Goal: Task Accomplishment & Management: Manage account settings

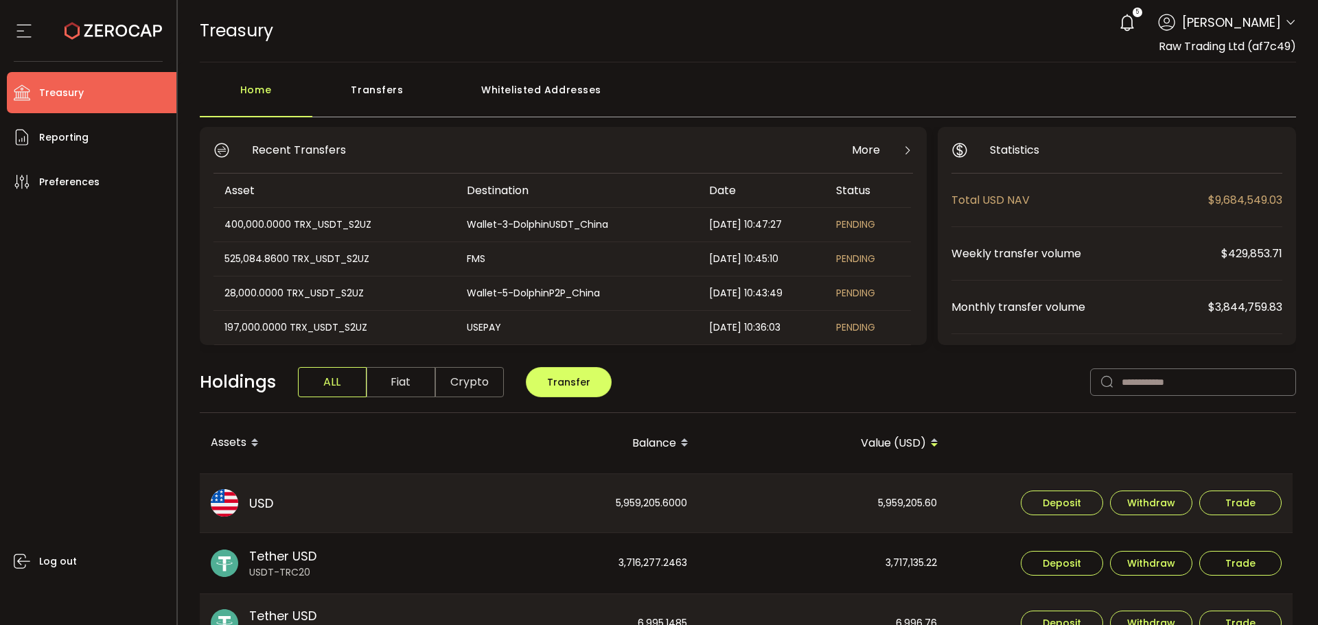
click at [1297, 21] on header "PDF is being processed and will download to your computer TREASURY Buy Power $0…" at bounding box center [748, 31] width 1141 height 62
click at [1286, 24] on icon at bounding box center [1290, 22] width 11 height 11
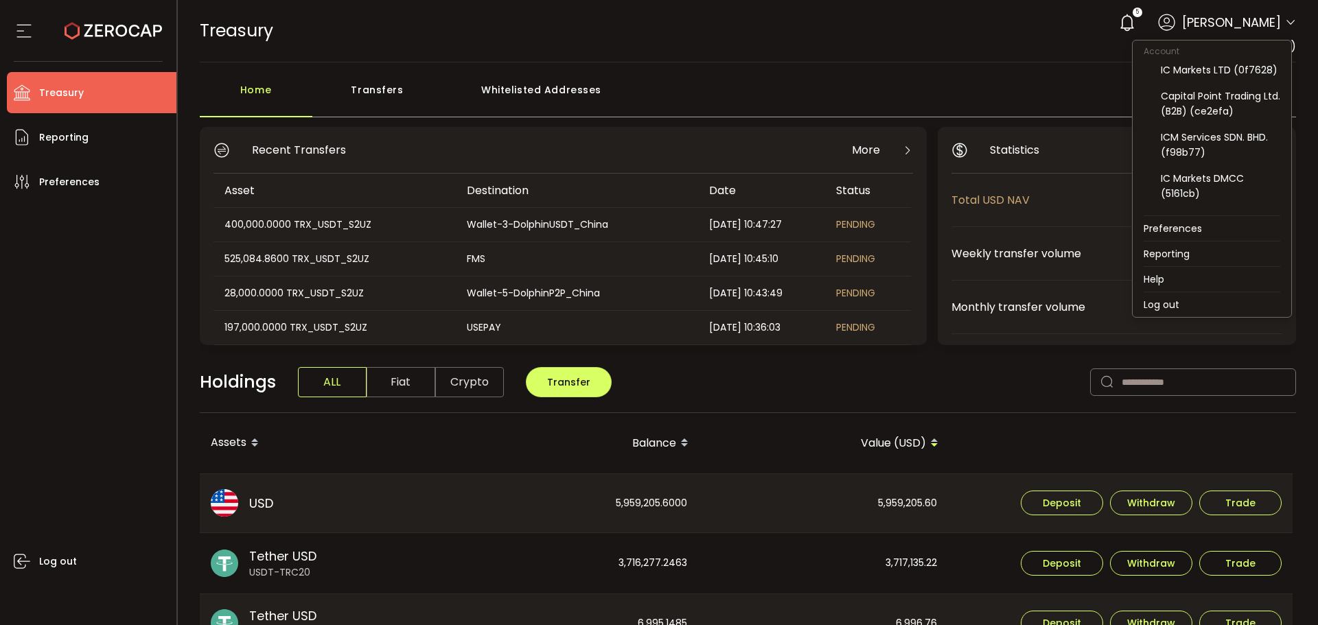
scroll to position [137, 0]
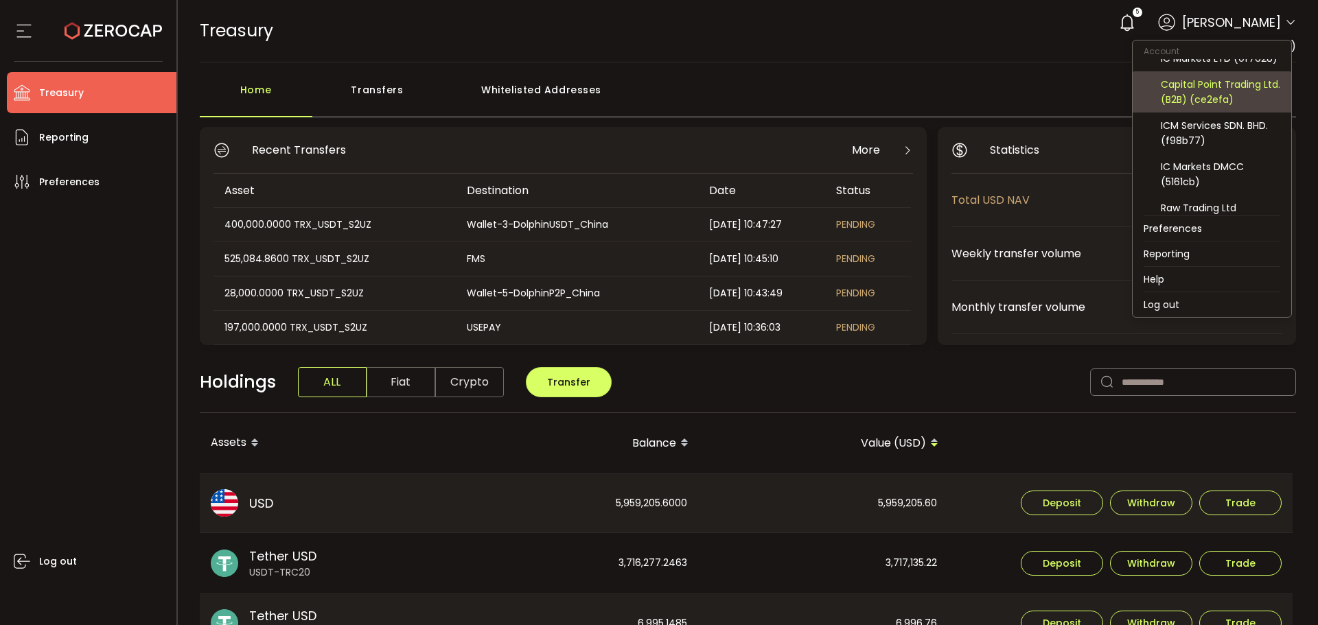
click at [1195, 107] on div "Capital Point Trading Ltd. (B2B) (ce2efa)" at bounding box center [1220, 92] width 119 height 30
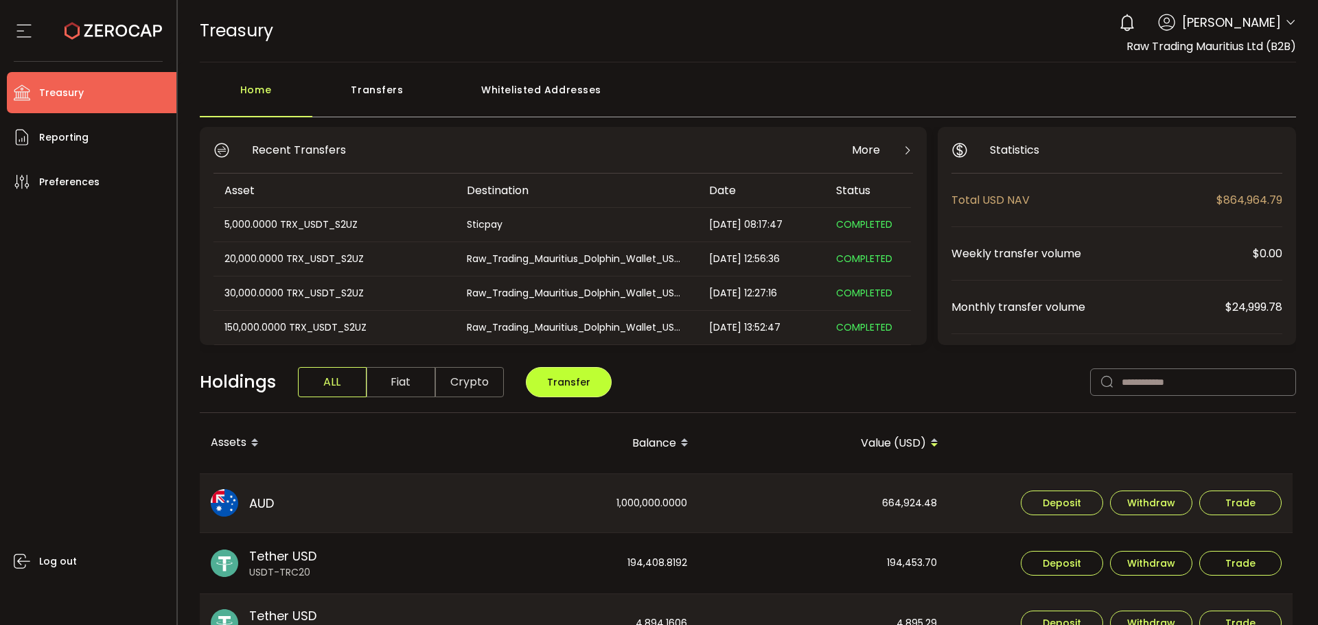
click at [573, 376] on span "Transfer" at bounding box center [568, 383] width 43 height 14
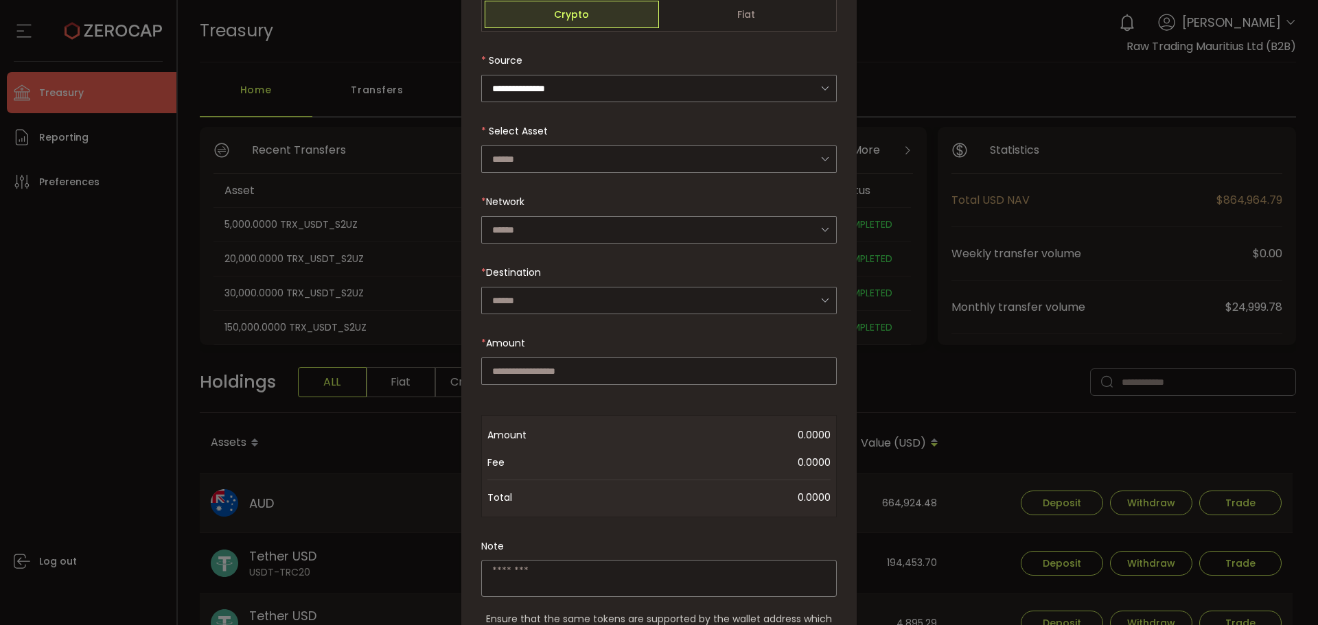
scroll to position [69, 0]
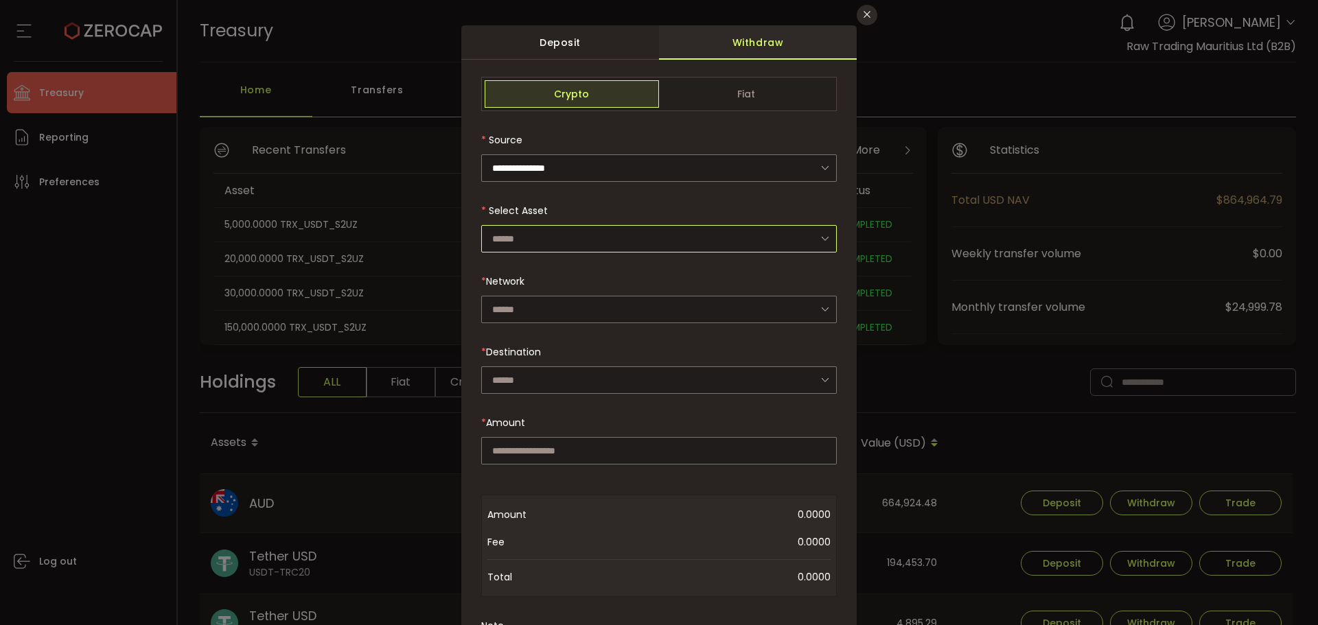
click at [519, 241] on input "dialog" at bounding box center [659, 238] width 356 height 27
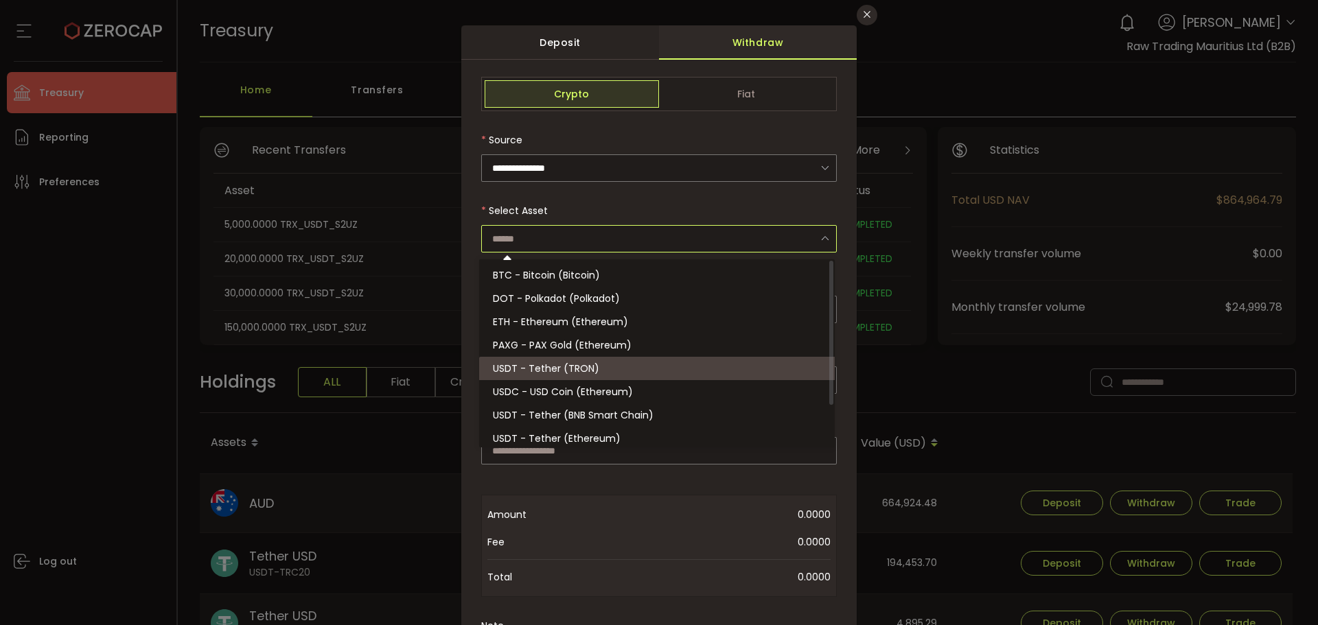
click at [556, 370] on span "USDT - Tether (TRON)" at bounding box center [546, 369] width 106 height 14
type input "**********"
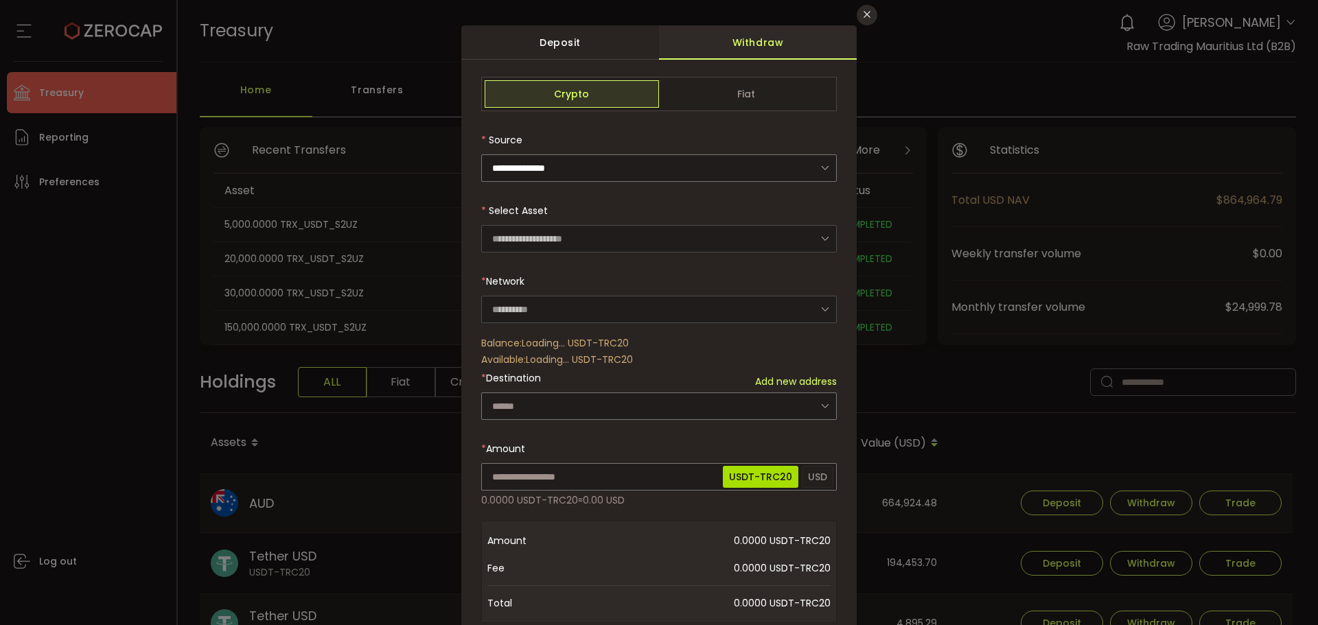
type input "****"
click at [543, 411] on input "dialog" at bounding box center [659, 406] width 356 height 27
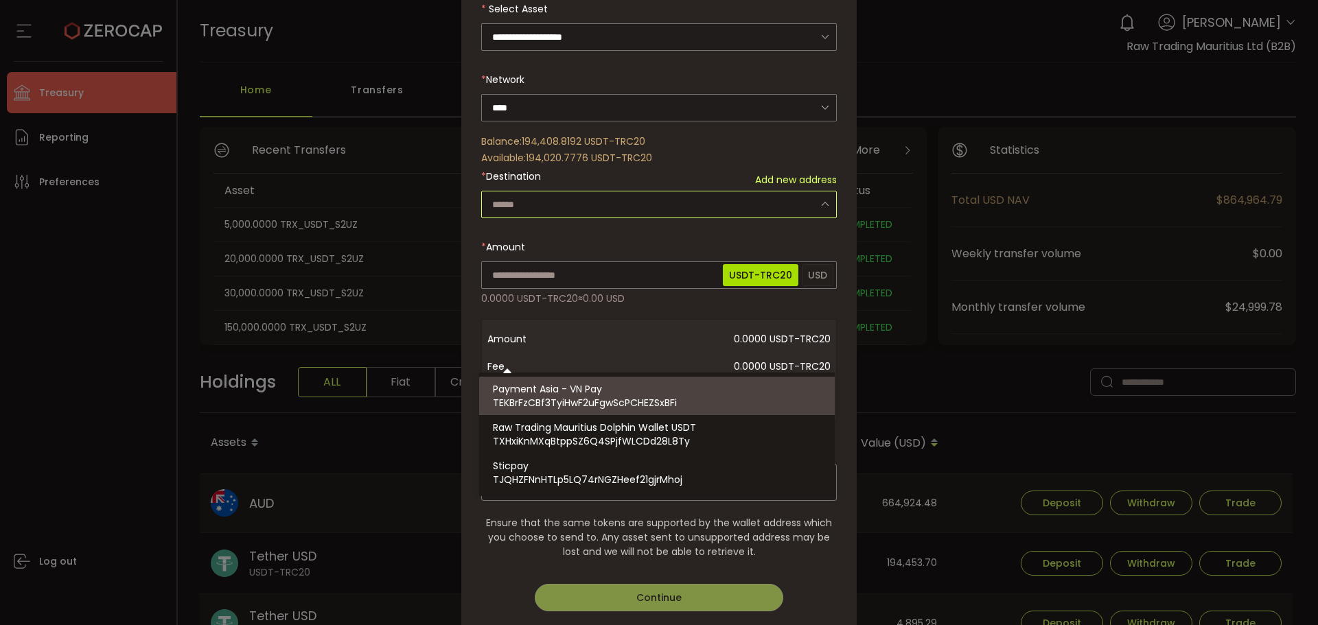
scroll to position [275, 0]
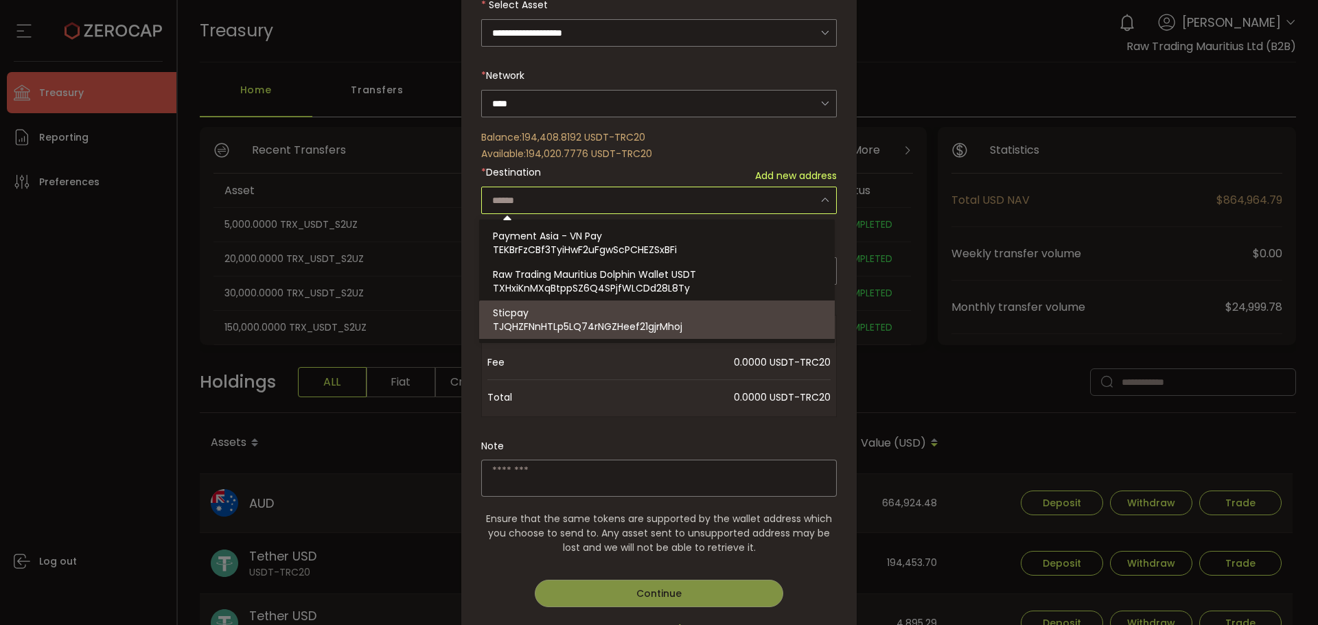
click at [551, 311] on div "Sticpay TJQHZFNnHTLp5LQ74rNGZHeef21gjrMhoj" at bounding box center [659, 320] width 332 height 38
type input "**********"
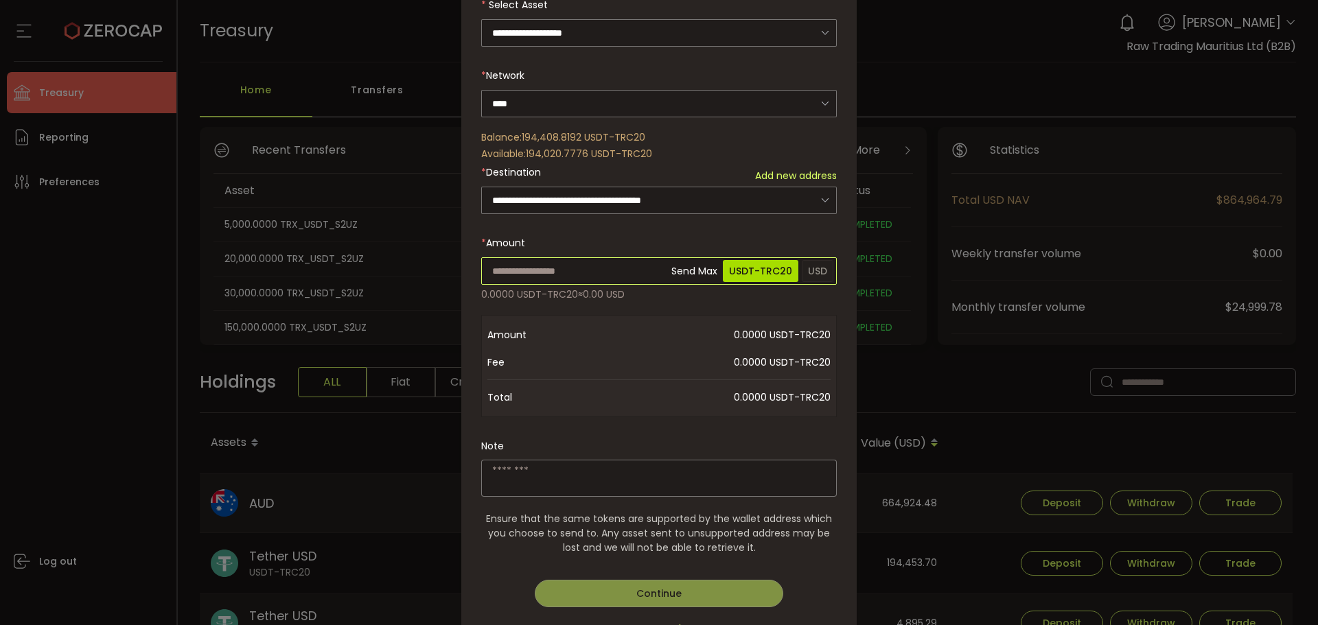
click at [557, 269] on input "dialog" at bounding box center [659, 270] width 356 height 27
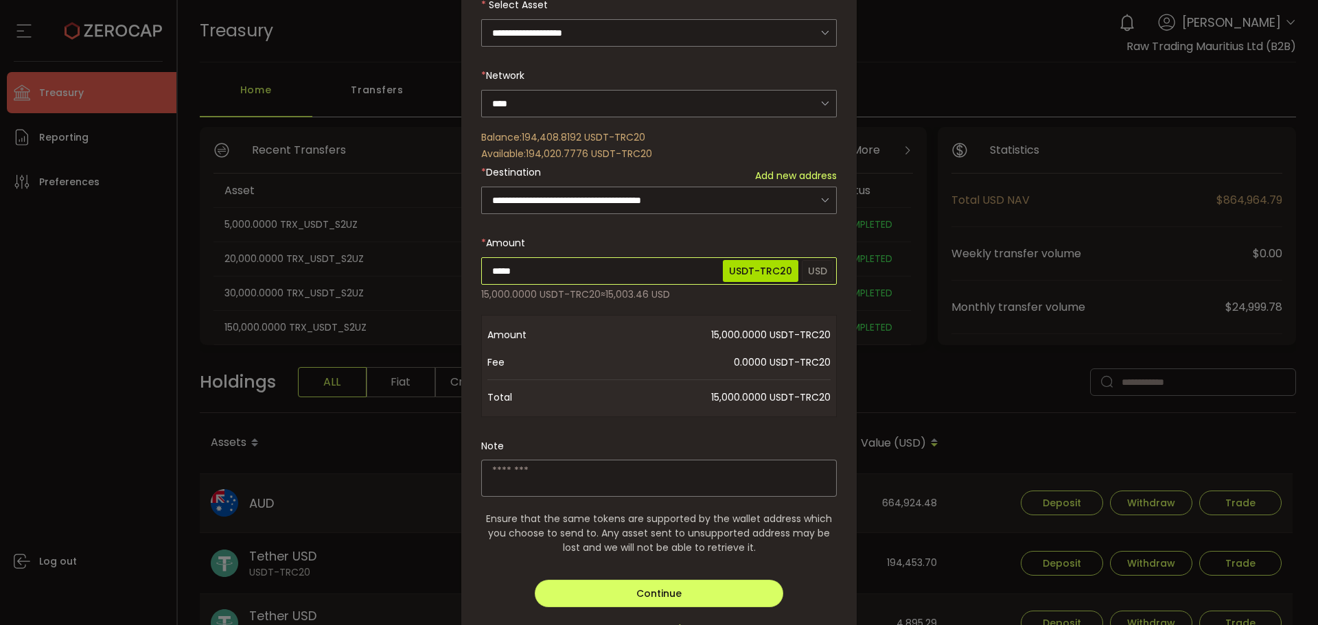
type input "*****"
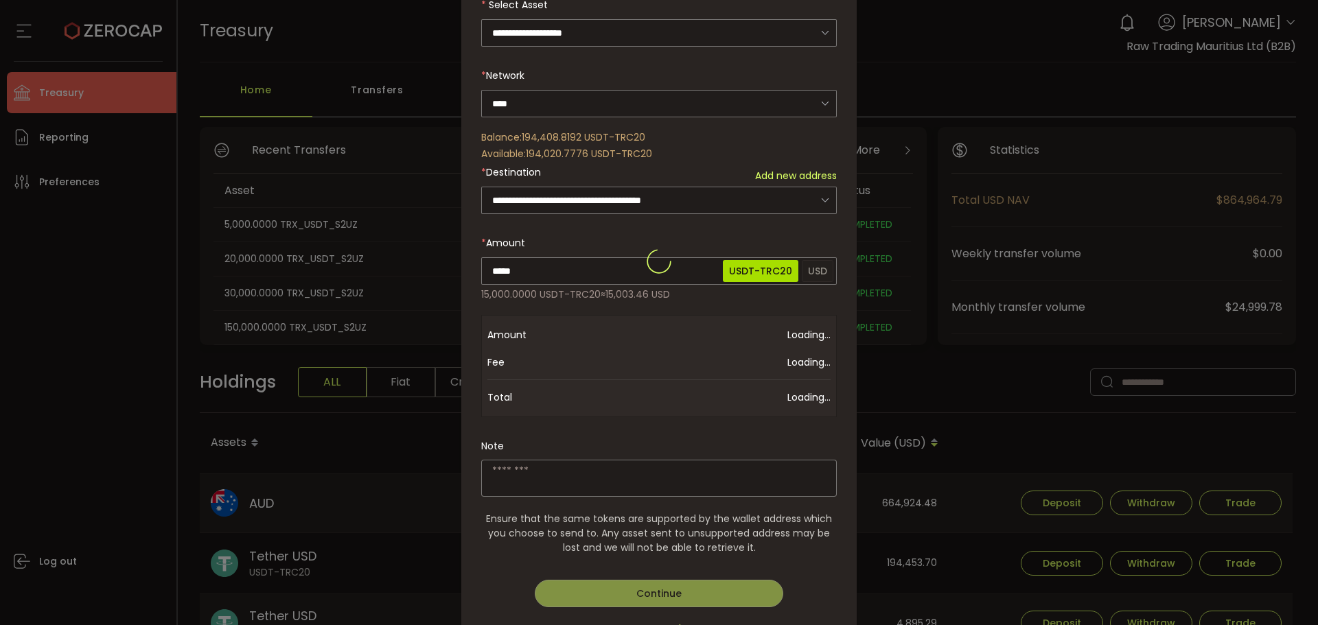
click at [622, 237] on div "**********" at bounding box center [659, 261] width 356 height 781
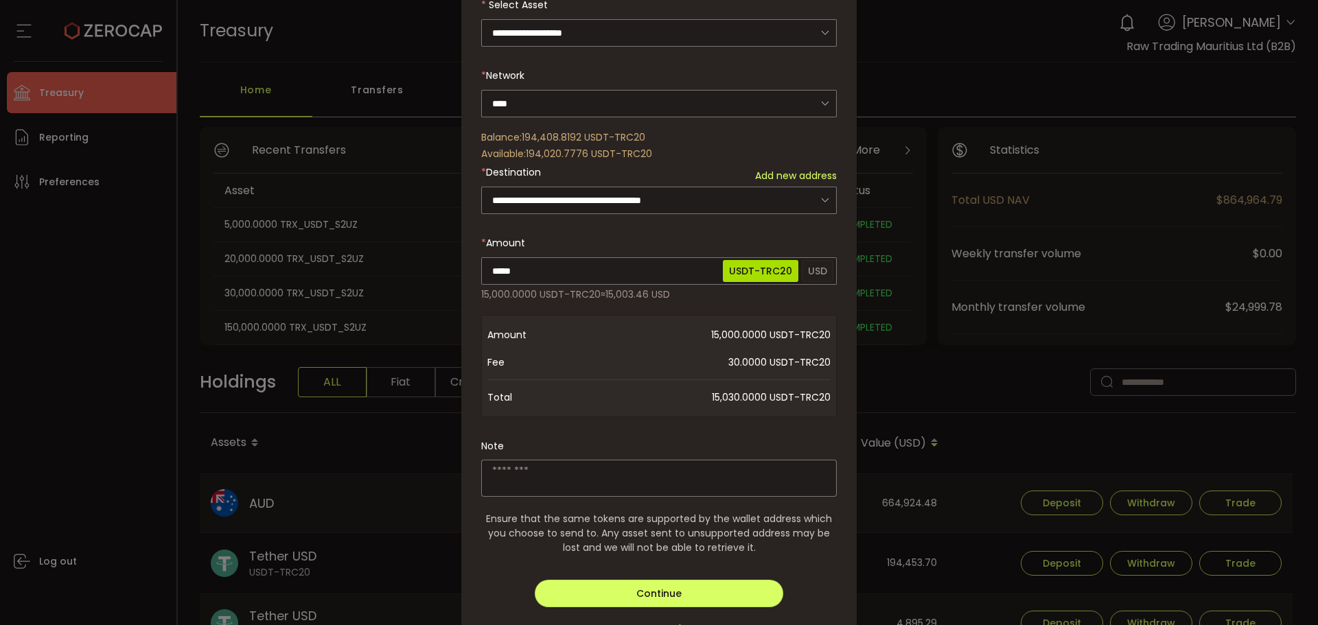
click at [549, 483] on textarea "dialog" at bounding box center [659, 478] width 356 height 37
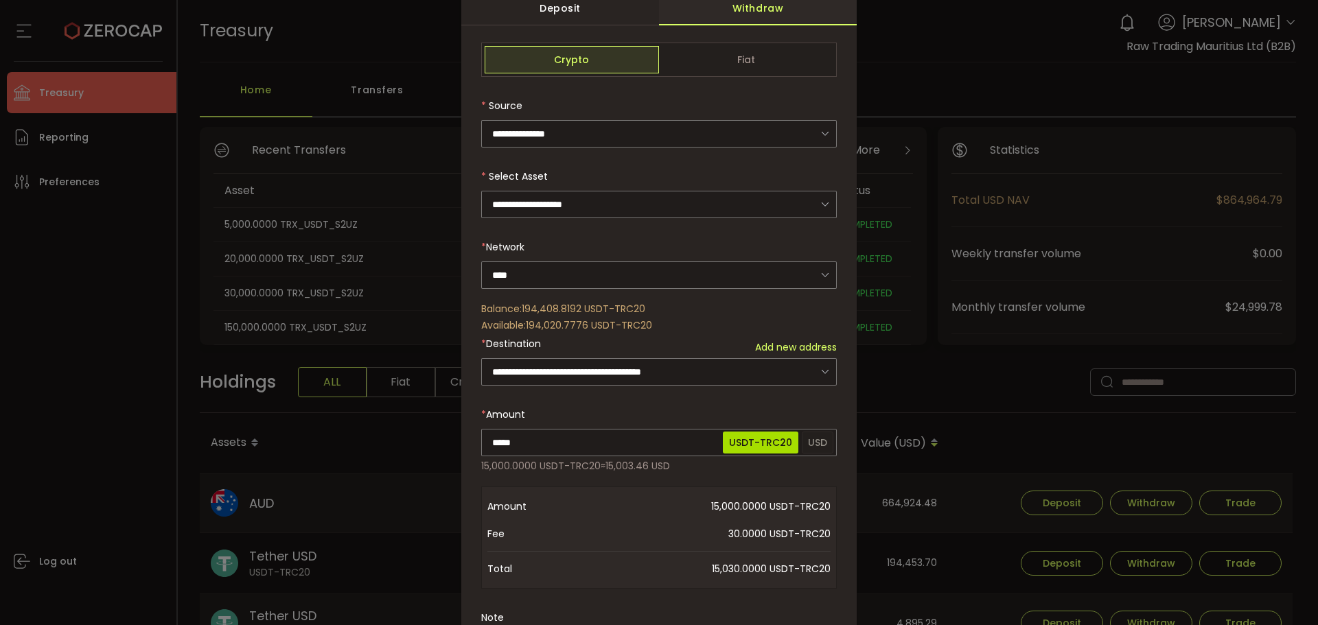
scroll to position [0, 0]
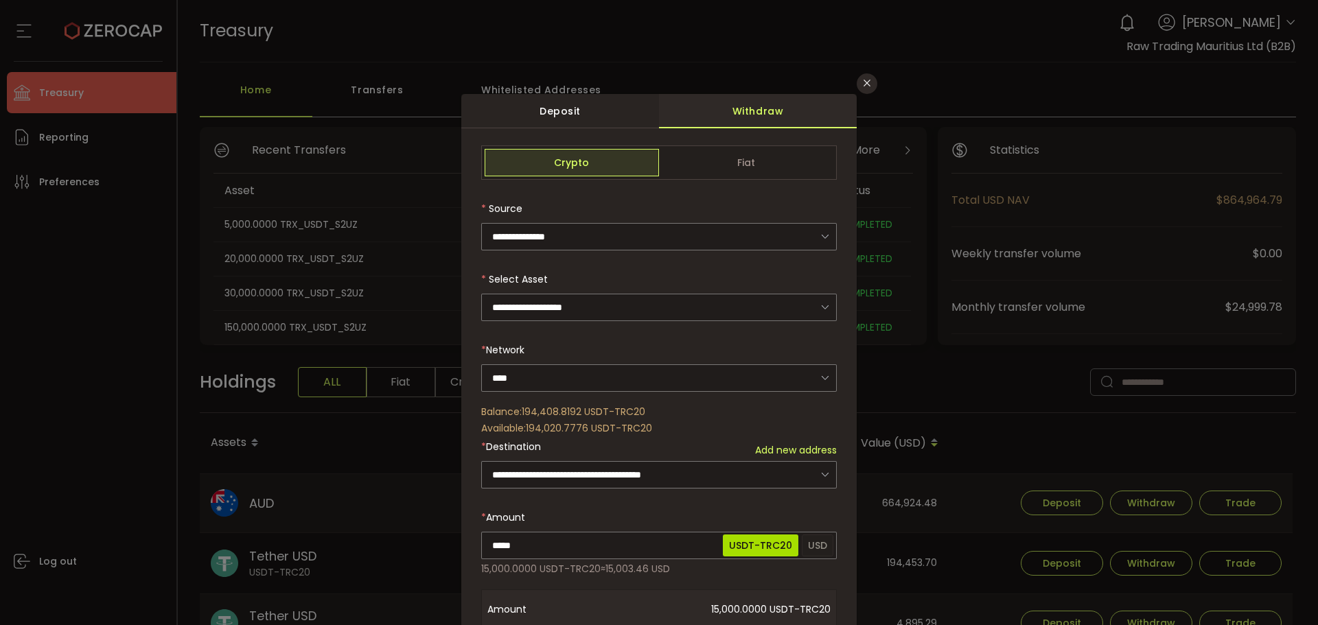
type textarea "**********"
click at [862, 81] on icon "Close" at bounding box center [867, 83] width 11 height 11
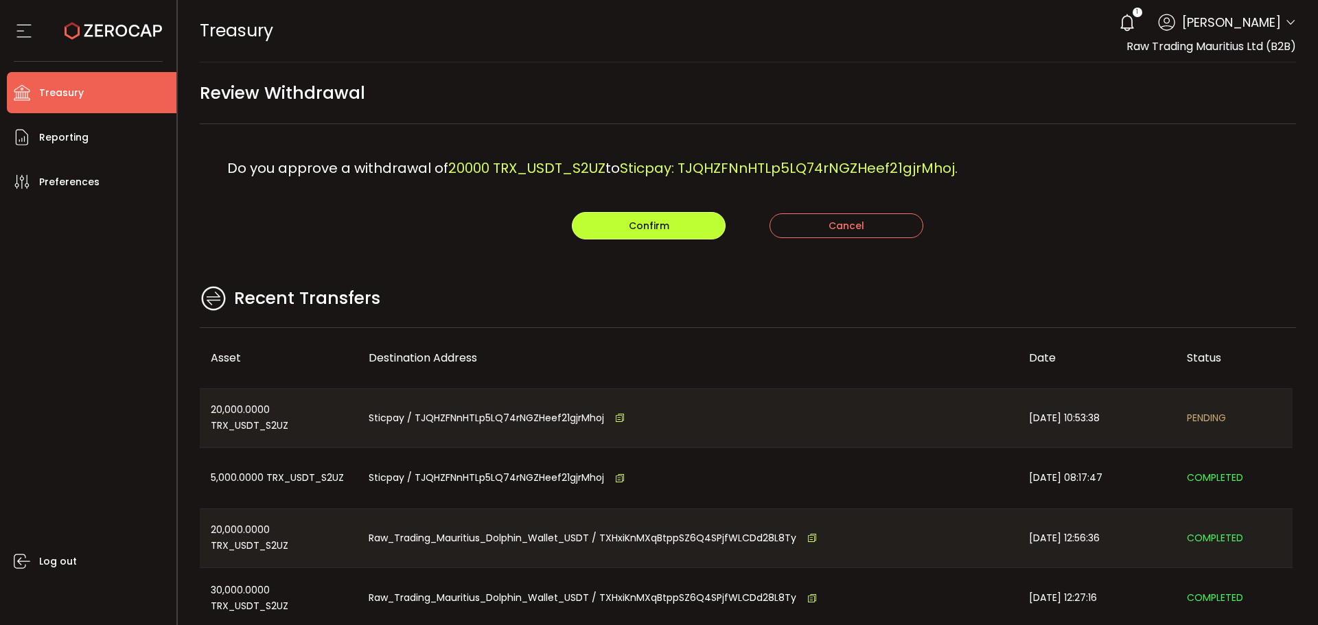
click at [606, 227] on button "Confirm" at bounding box center [649, 225] width 154 height 27
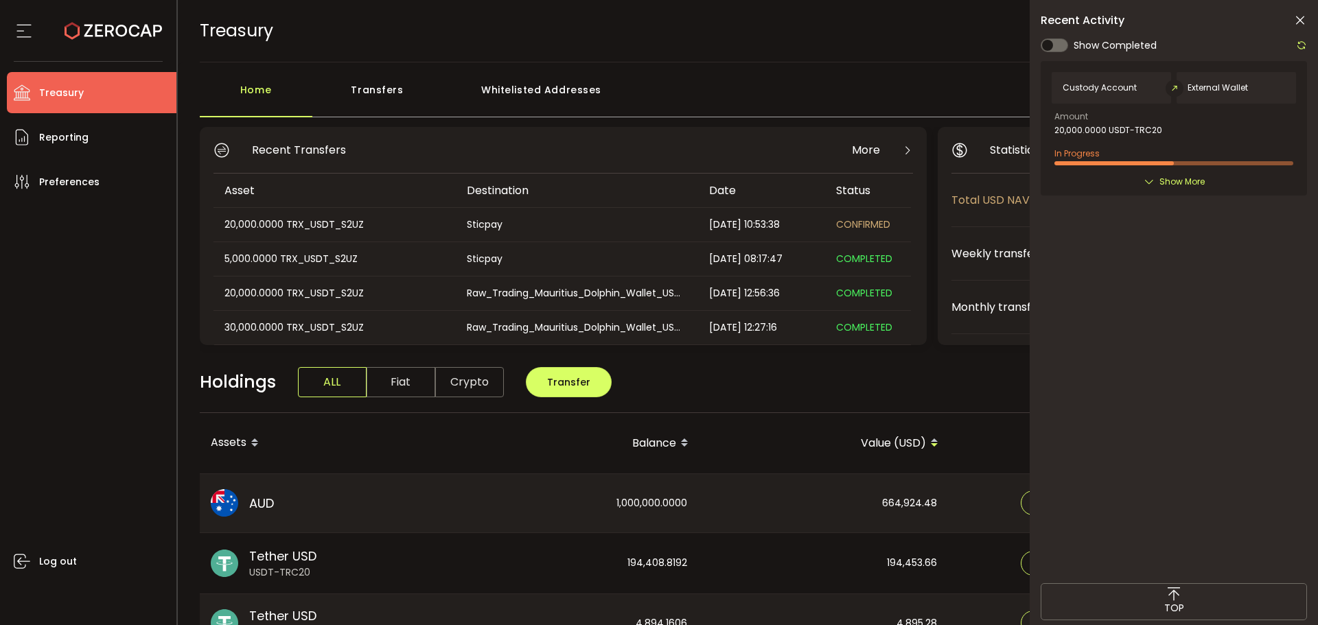
drag, startPoint x: 1301, startPoint y: 14, endPoint x: 1251, endPoint y: 63, distance: 69.9
click at [1301, 14] on icon at bounding box center [1300, 21] width 14 height 14
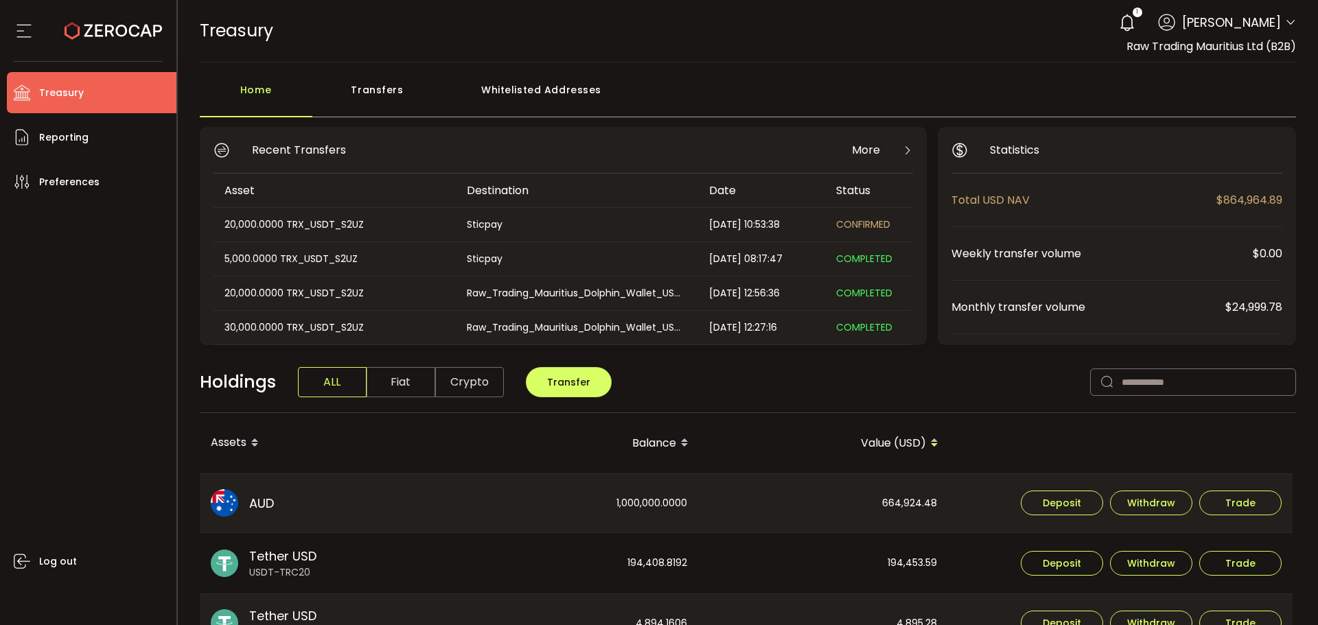
click at [538, 227] on div "Sticpay" at bounding box center [576, 225] width 241 height 16
click at [366, 87] on div "Transfers" at bounding box center [377, 96] width 130 height 41
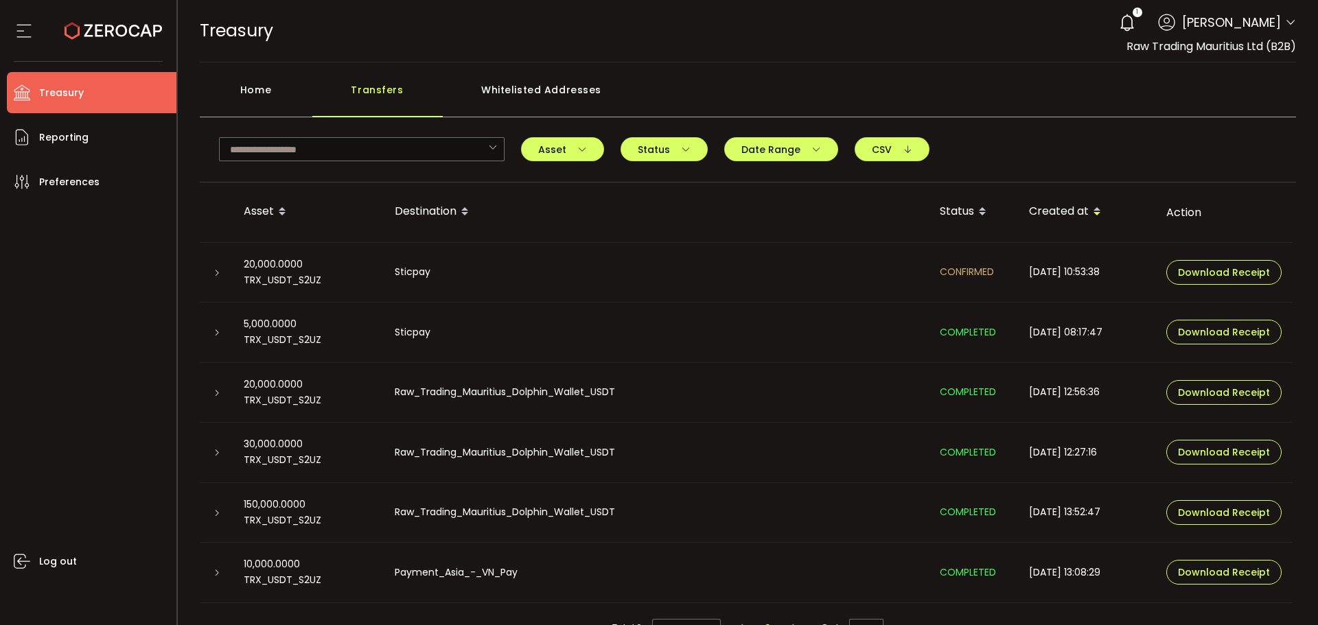
click at [214, 277] on icon at bounding box center [217, 273] width 8 height 8
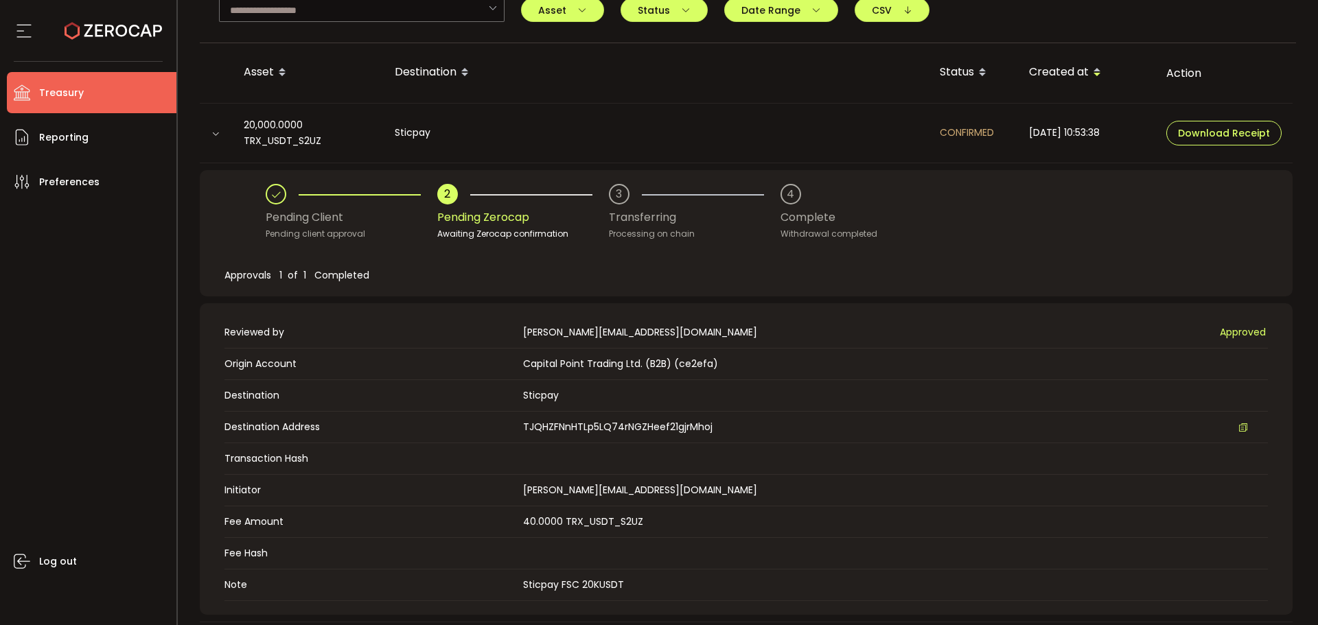
scroll to position [69, 0]
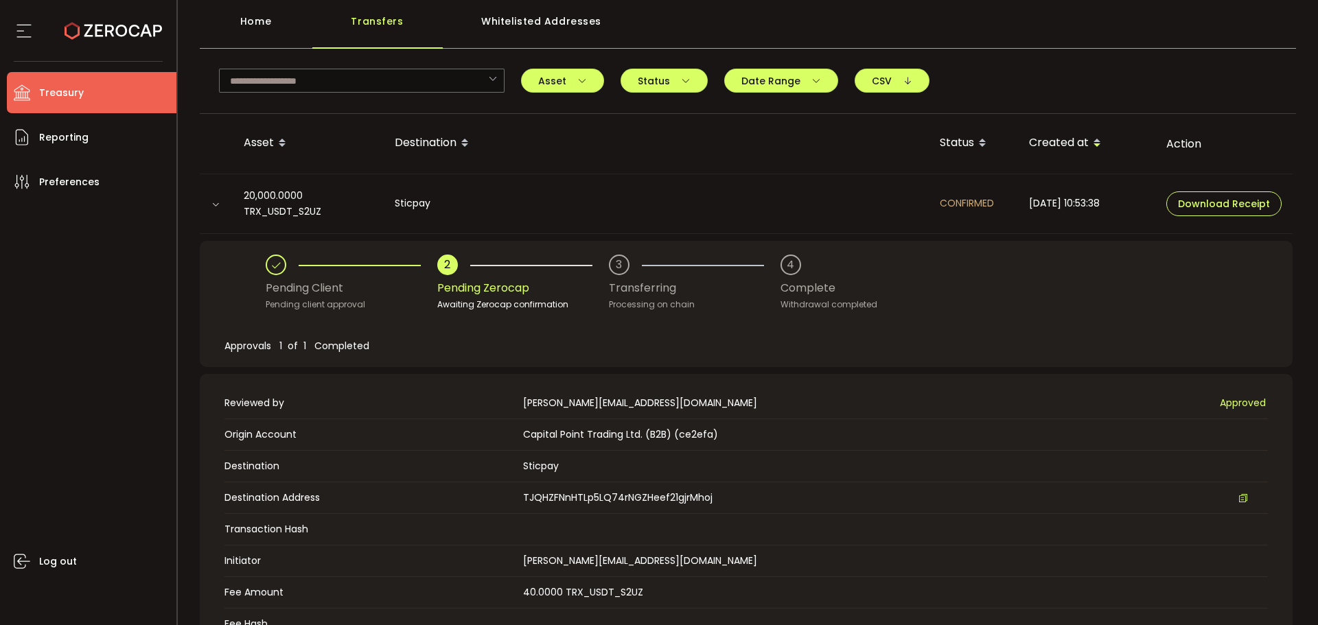
click at [210, 205] on div at bounding box center [216, 203] width 14 height 11
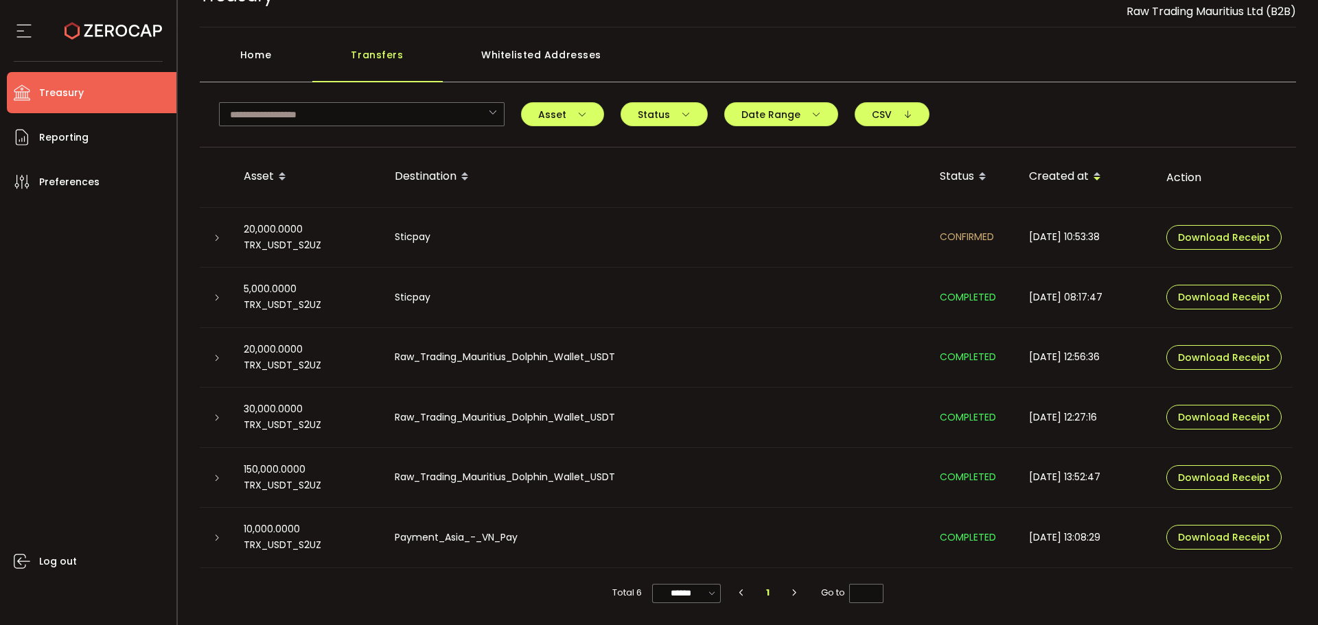
scroll to position [35, 0]
click at [251, 62] on div "Home" at bounding box center [256, 61] width 113 height 41
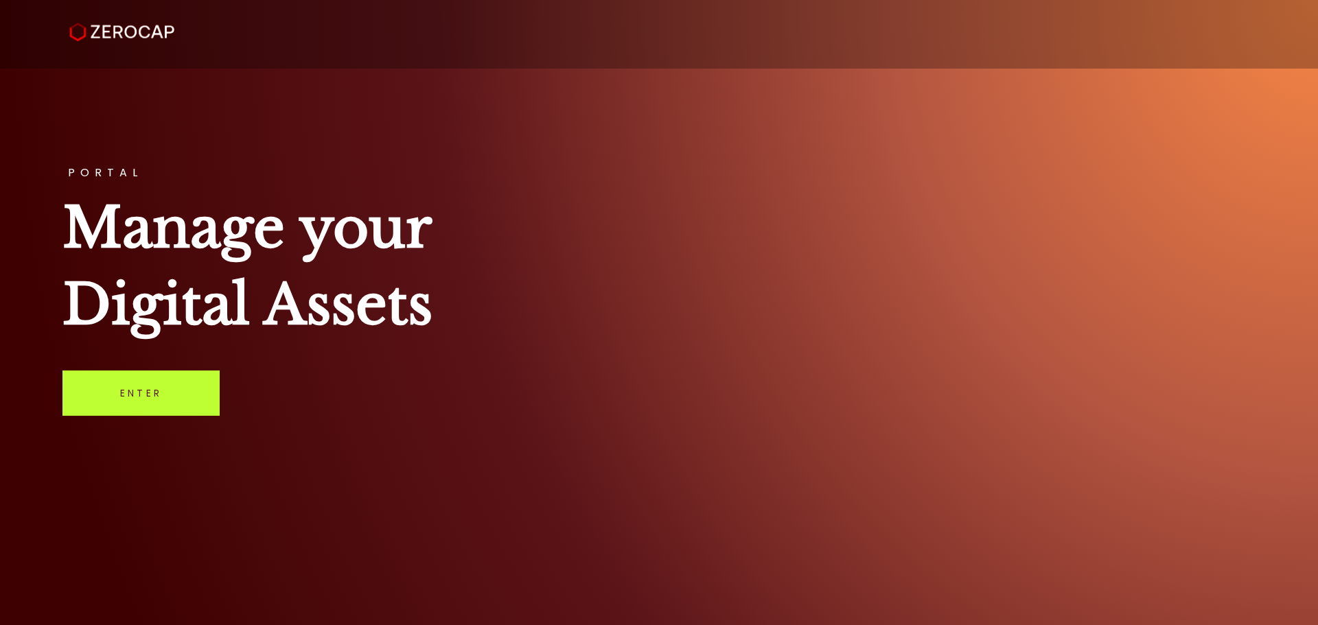
click at [102, 398] on link "Enter" at bounding box center [140, 393] width 157 height 45
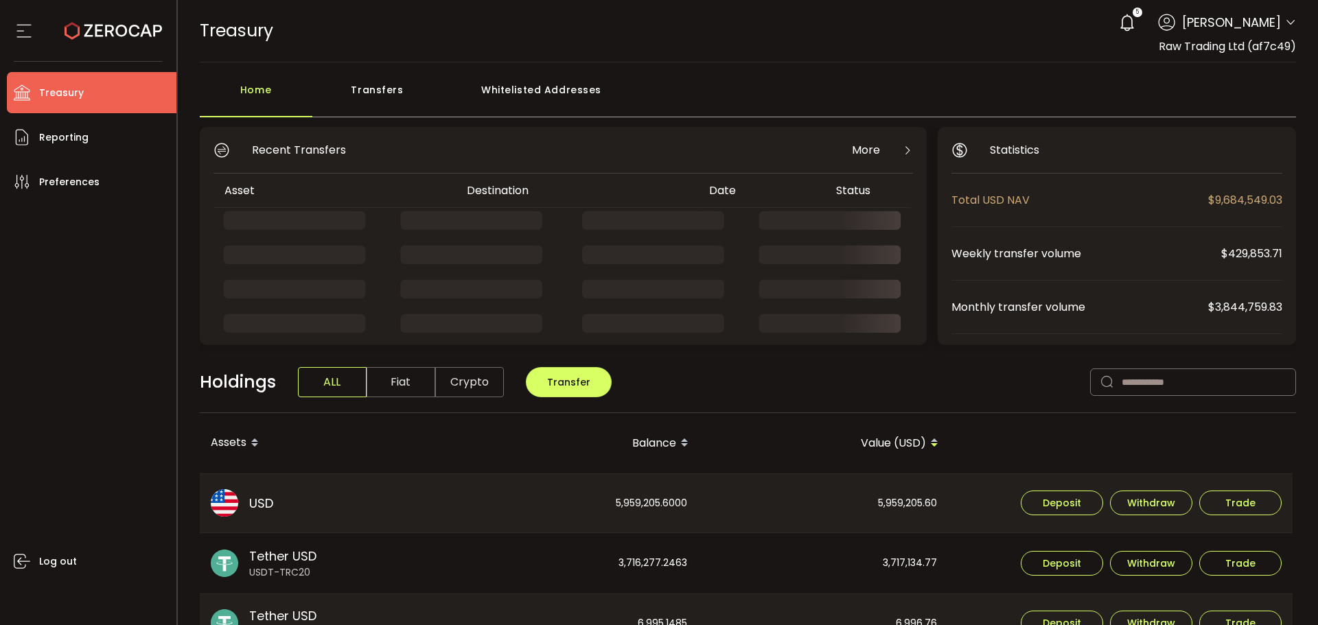
click at [1290, 17] on icon at bounding box center [1290, 22] width 11 height 11
click at [1287, 23] on icon at bounding box center [1290, 22] width 11 height 11
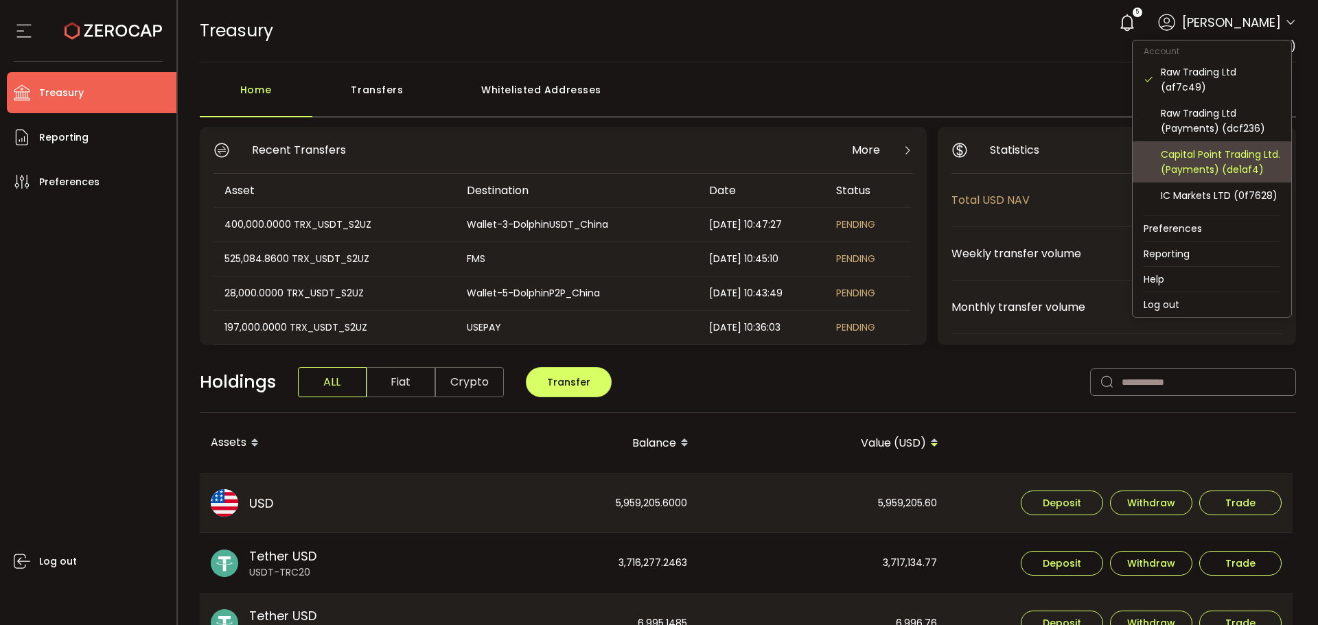
scroll to position [69, 0]
click at [1246, 166] on div "Capital Point Trading Ltd. (B2B) (ce2efa)" at bounding box center [1220, 161] width 119 height 30
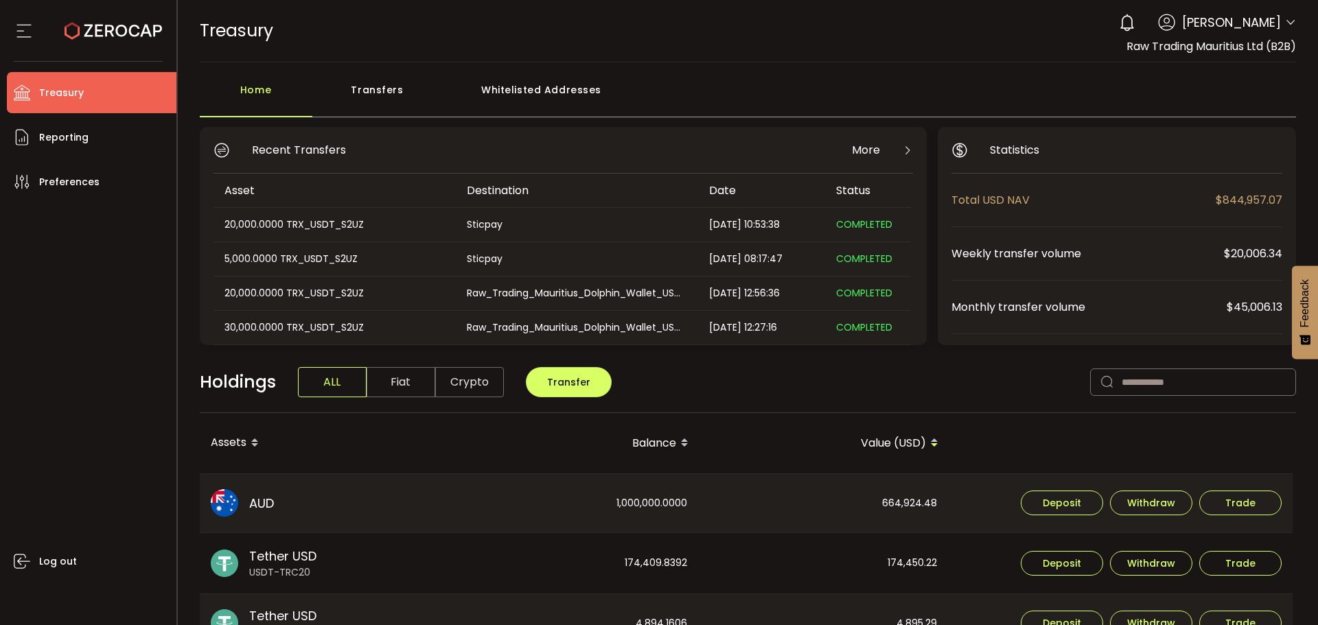
click at [443, 235] on td "20,000.0000 TRX_USDT_S2UZ" at bounding box center [335, 225] width 242 height 34
drag, startPoint x: 346, startPoint y: 218, endPoint x: 366, endPoint y: 126, distance: 93.5
click at [350, 208] on td "20,000.0000 TRX_USDT_S2UZ" at bounding box center [335, 225] width 242 height 34
click at [361, 100] on div "Transfers" at bounding box center [377, 96] width 130 height 41
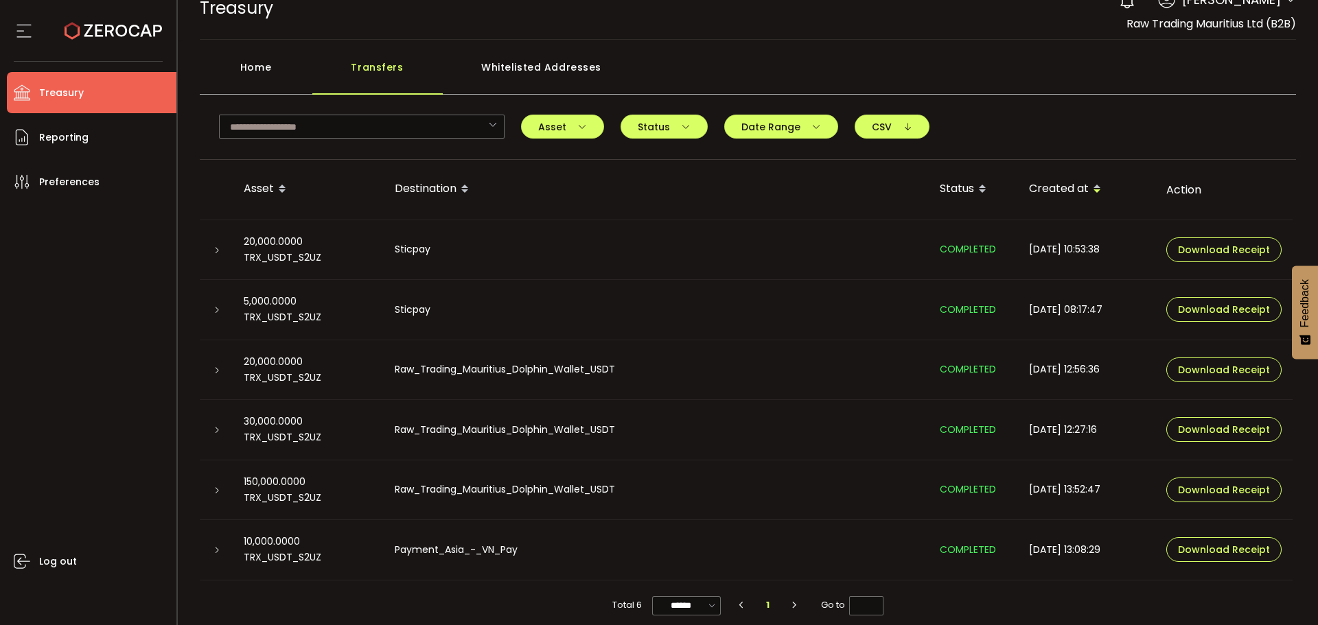
scroll to position [35, 0]
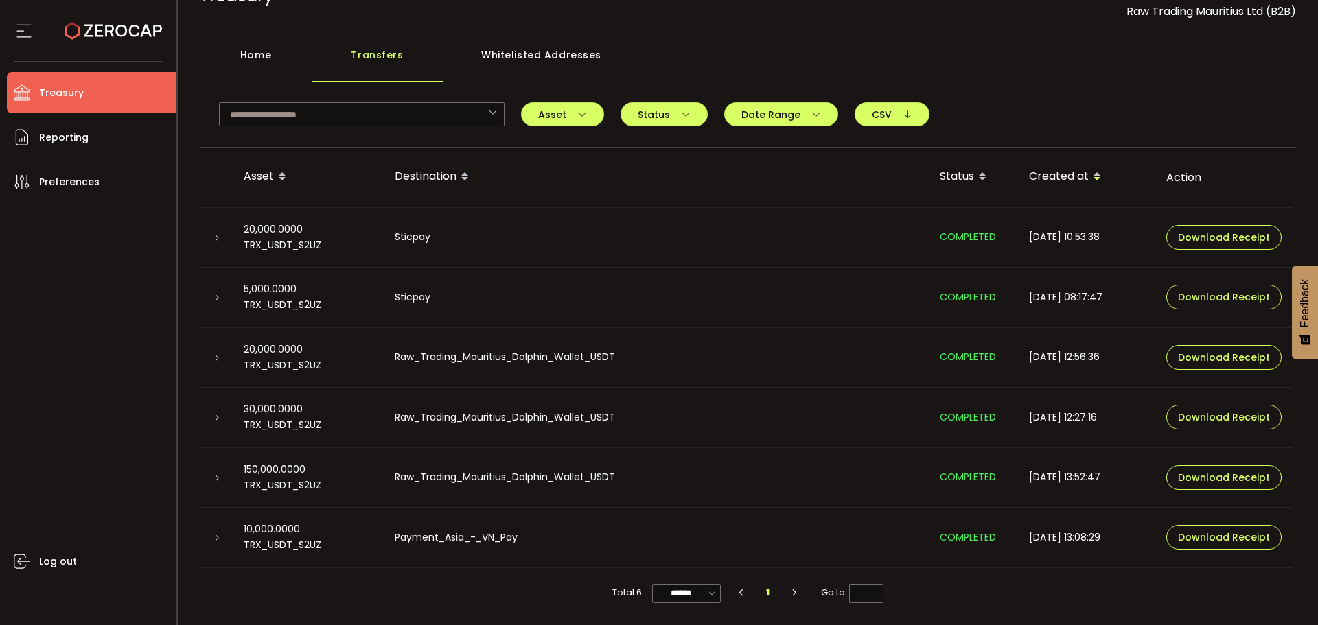
click at [221, 233] on div at bounding box center [216, 238] width 33 height 14
click at [213, 240] on icon at bounding box center [217, 238] width 8 height 8
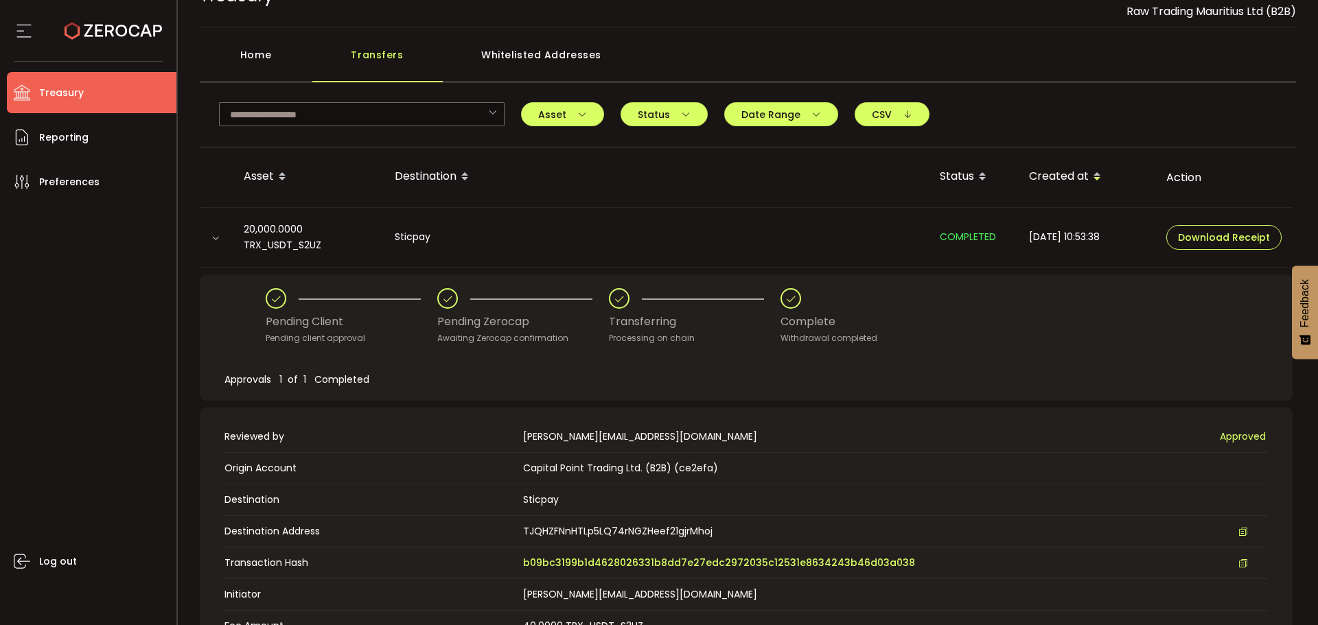
scroll to position [378, 0]
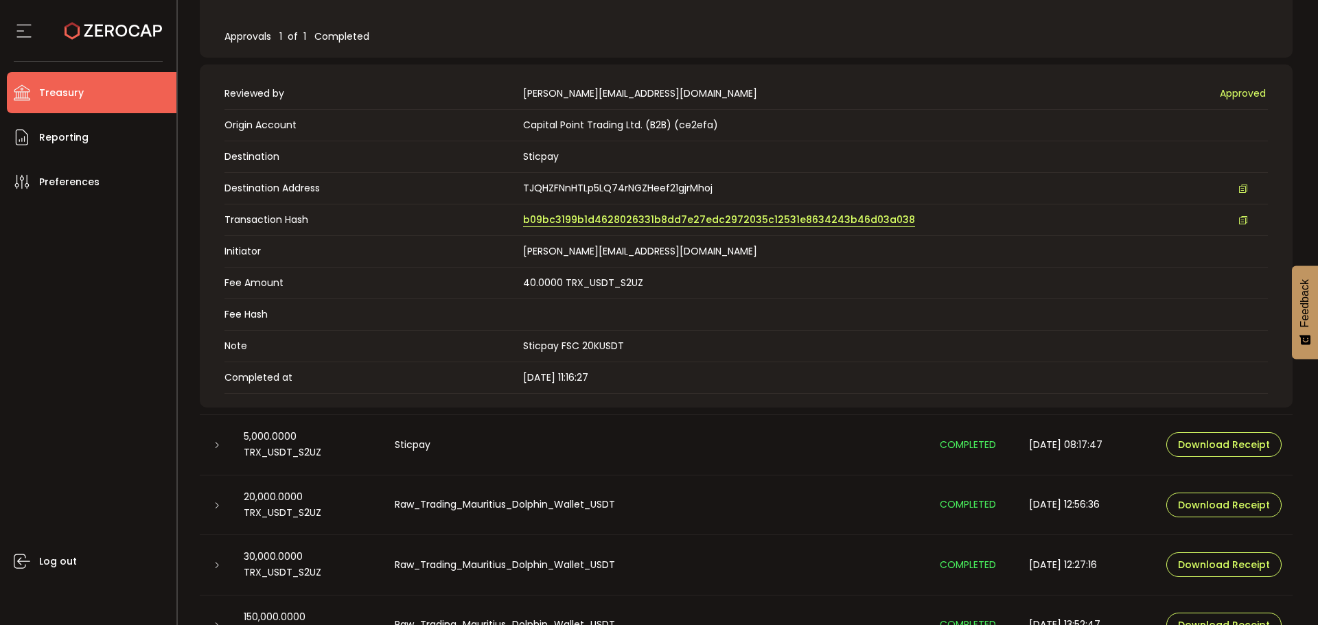
click at [562, 221] on span "b09bc3199b1d4628026331b8dd7e27edc2972035c12531e8634243b46d03a038" at bounding box center [719, 220] width 392 height 14
